Goal: Transaction & Acquisition: Purchase product/service

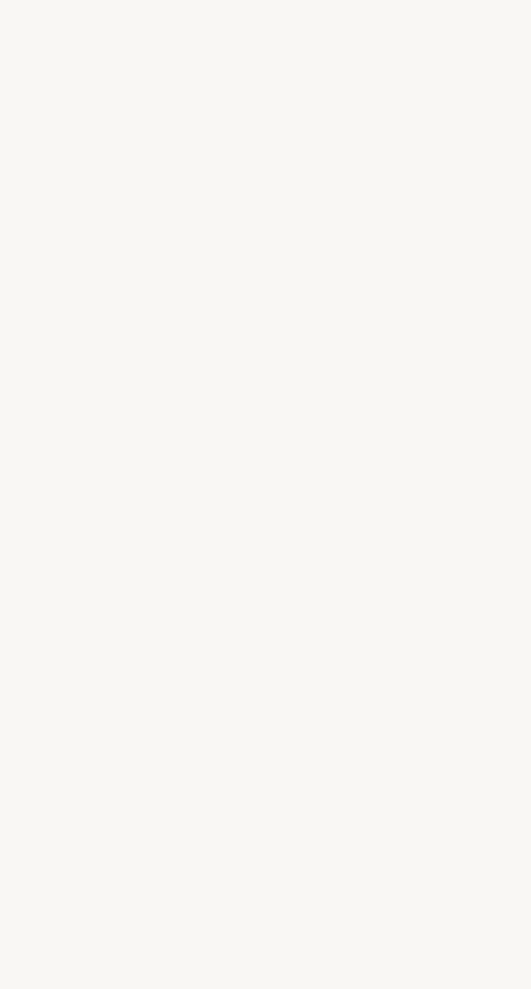
select select "DE"
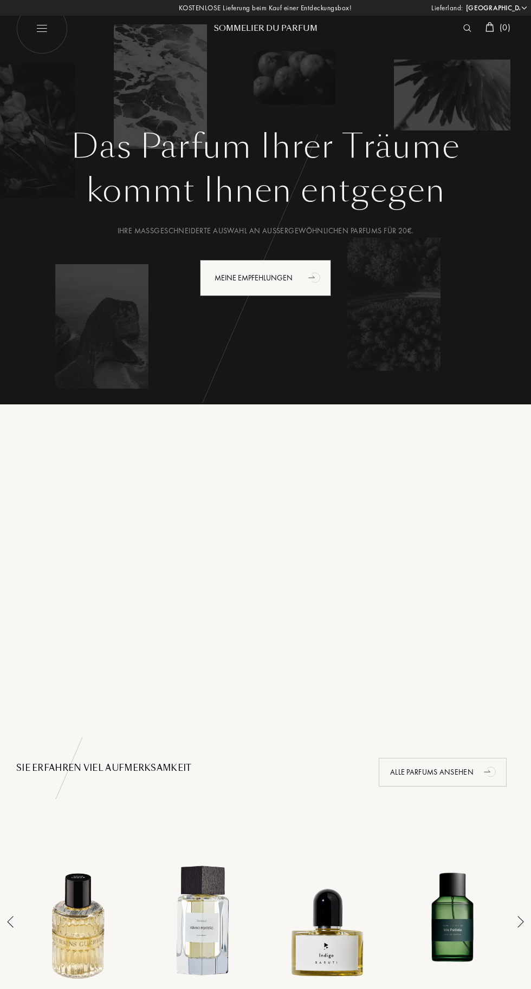
click at [465, 28] on img at bounding box center [467, 28] width 8 height 8
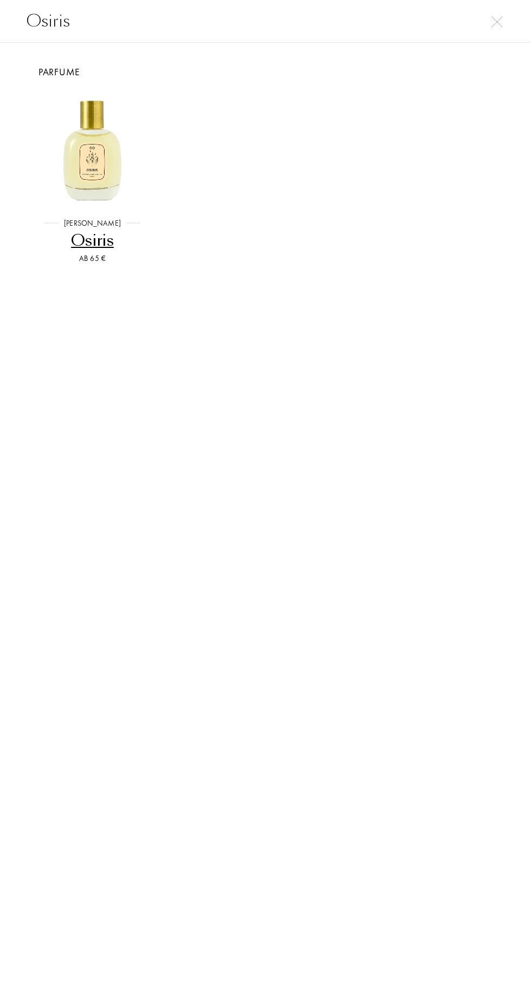
type input "Osiris"
click at [94, 159] on img at bounding box center [92, 148] width 115 height 115
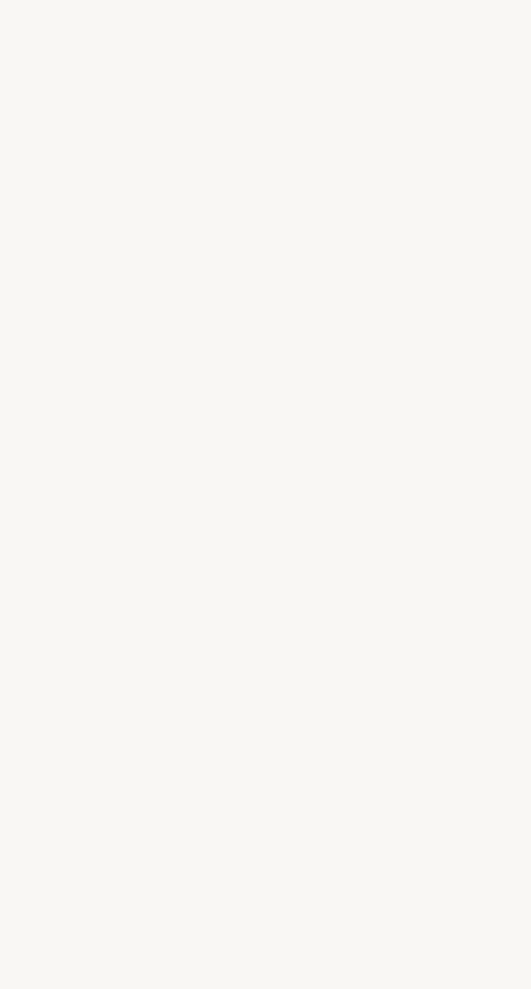
select select "DE"
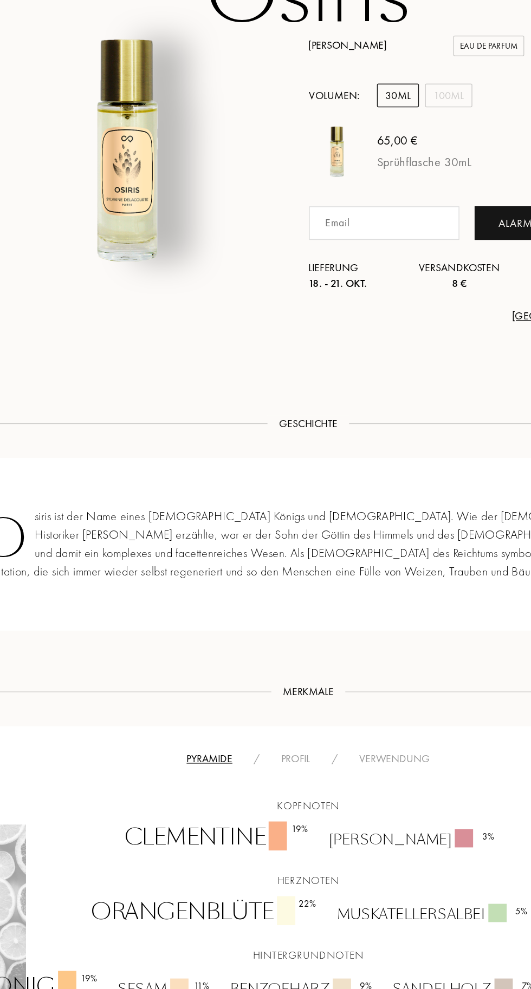
scroll to position [3, 0]
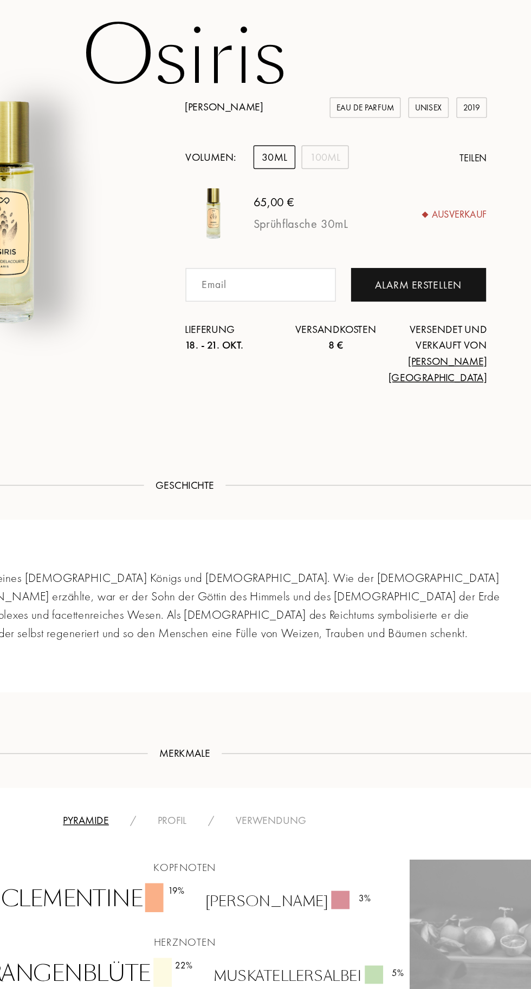
click at [364, 168] on div "100mL" at bounding box center [365, 170] width 34 height 17
